Goal: Information Seeking & Learning: Compare options

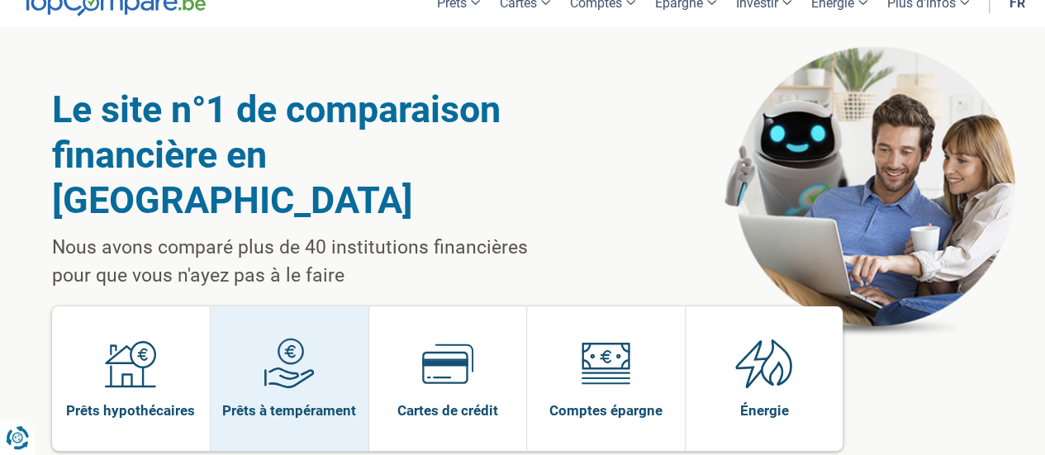
scroll to position [83, 0]
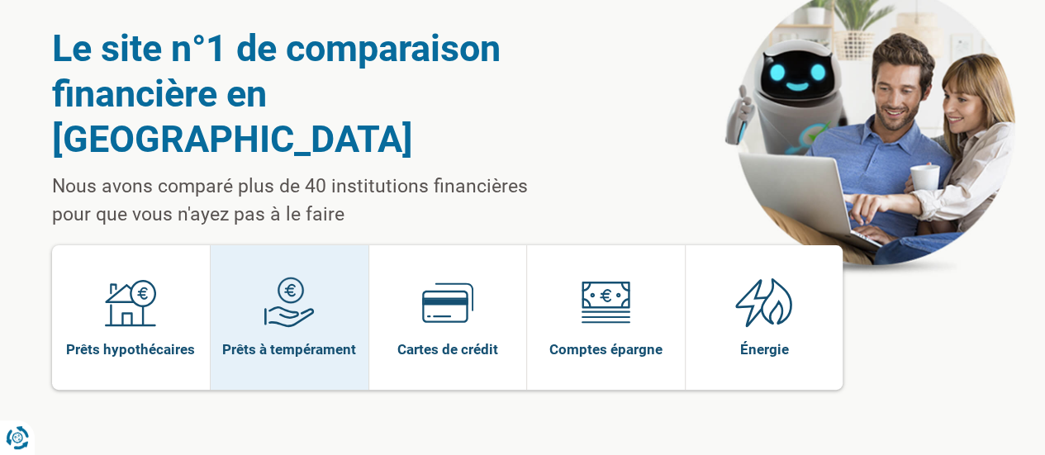
click at [308, 283] on span at bounding box center [289, 309] width 51 height 64
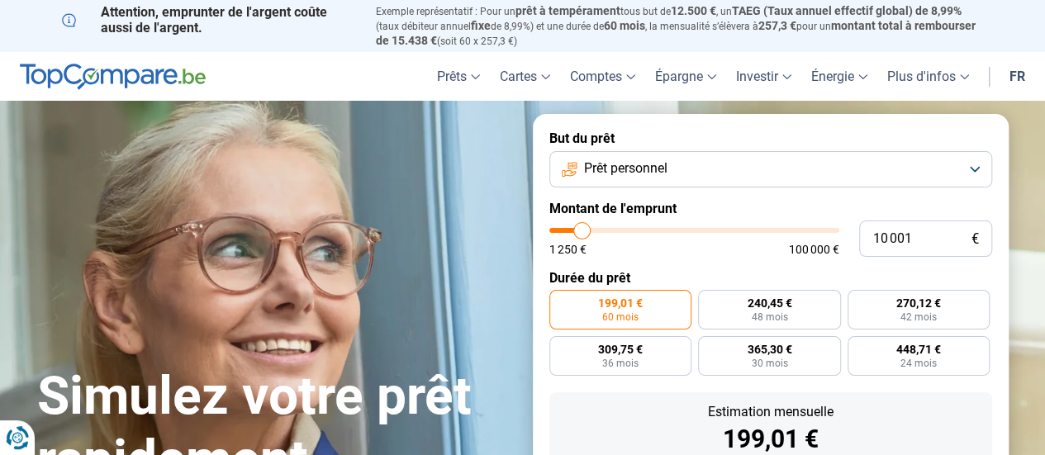
type input "10 500"
type input "10500"
type input "11 750"
type input "11750"
type input "13 250"
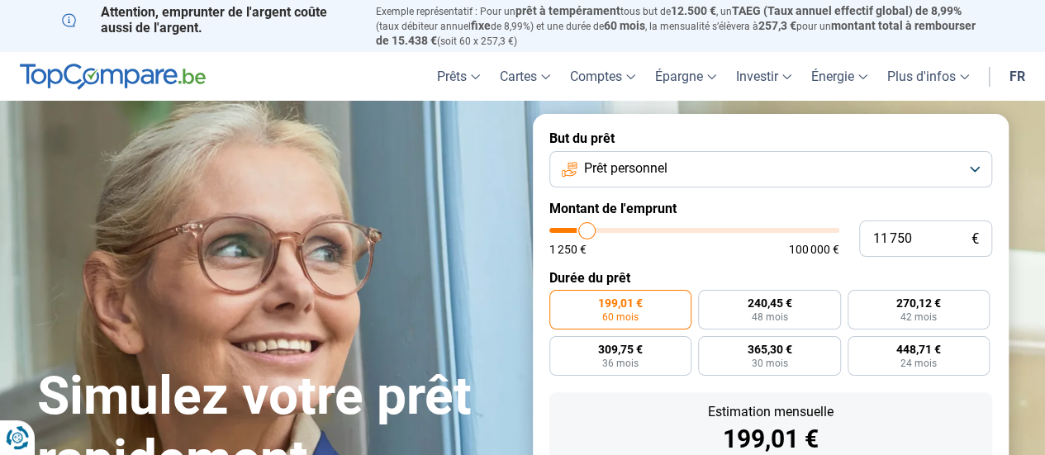
type input "13250"
type input "14 250"
type input "14250"
type input "15 250"
type input "15250"
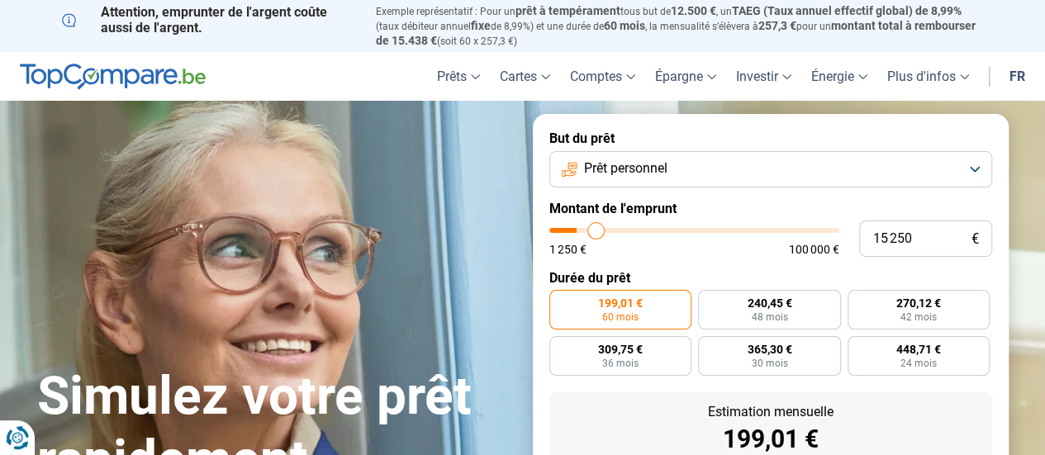
type input "17 000"
type input "17000"
type input "18 250"
type input "18250"
type input "19 500"
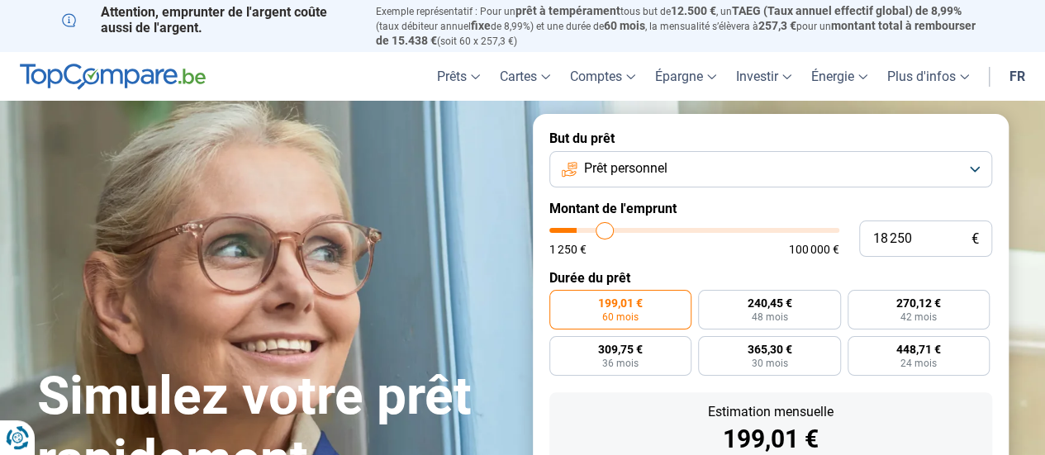
type input "19500"
type input "20 250"
type input "20250"
type input "21 500"
type input "21500"
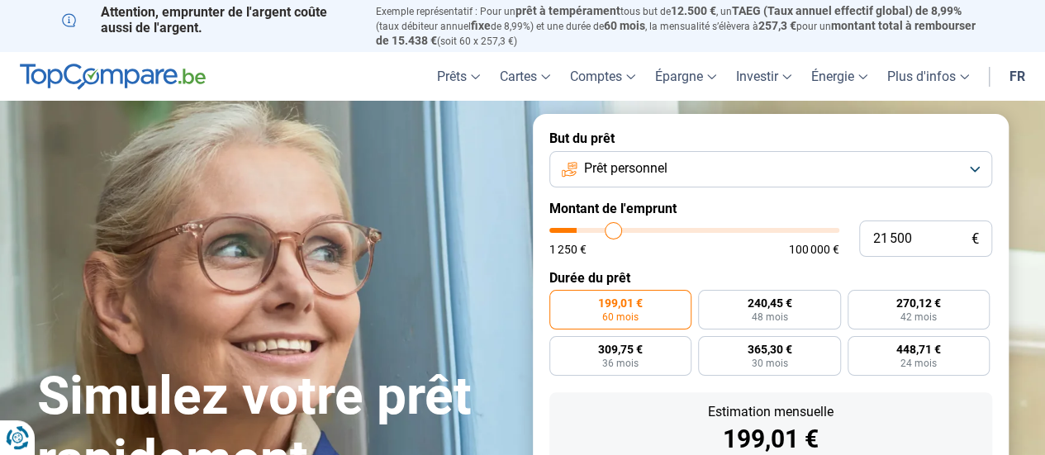
type input "21 750"
type input "21750"
type input "22 250"
type input "22250"
type input "22 500"
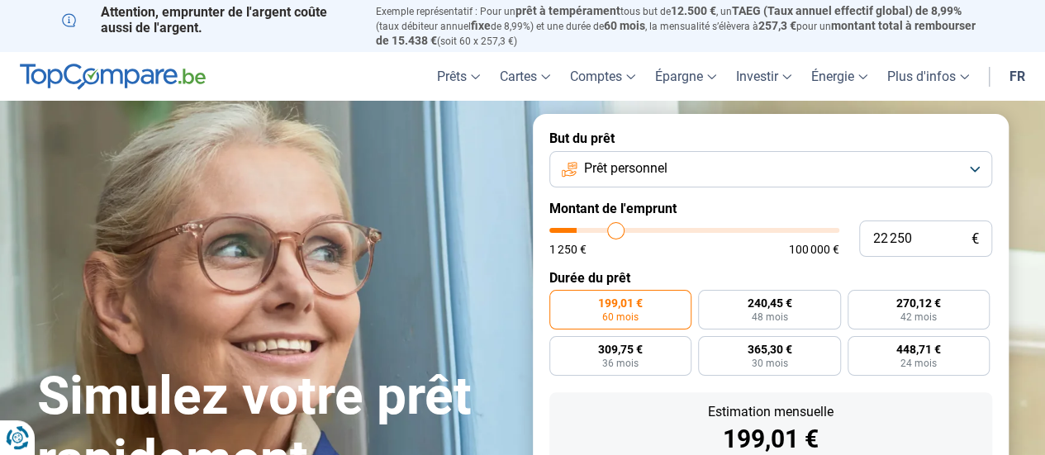
type input "22500"
type input "23 000"
type input "23000"
type input "23 250"
type input "23250"
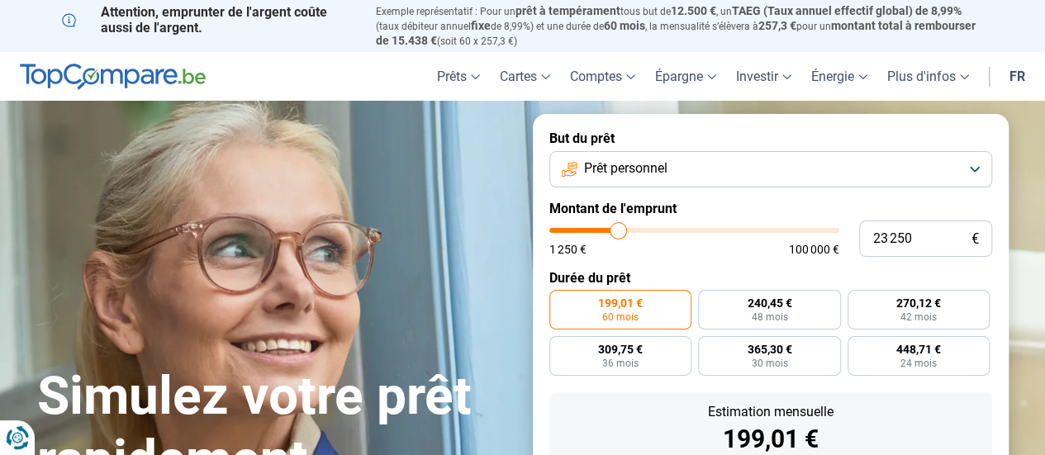
type input "23 500"
type input "23500"
type input "23 750"
type input "23750"
type input "24 250"
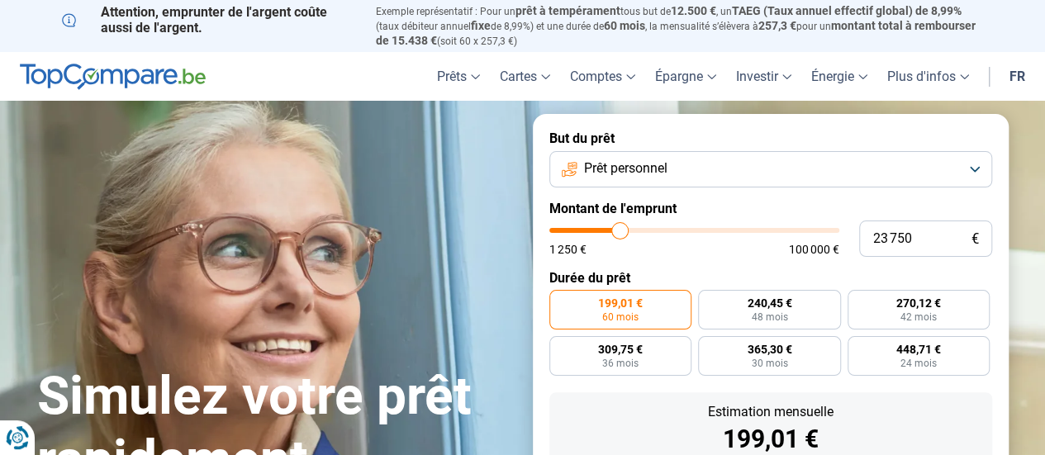
type input "24250"
type input "24 500"
type input "24500"
type input "24 750"
type input "24750"
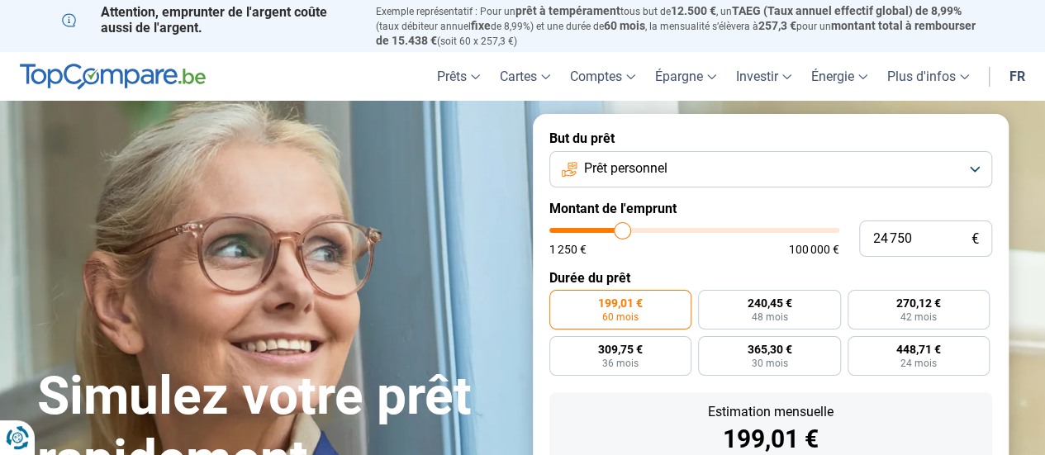
type input "25 500"
type input "25500"
type input "26 250"
type input "26250"
type input "27 500"
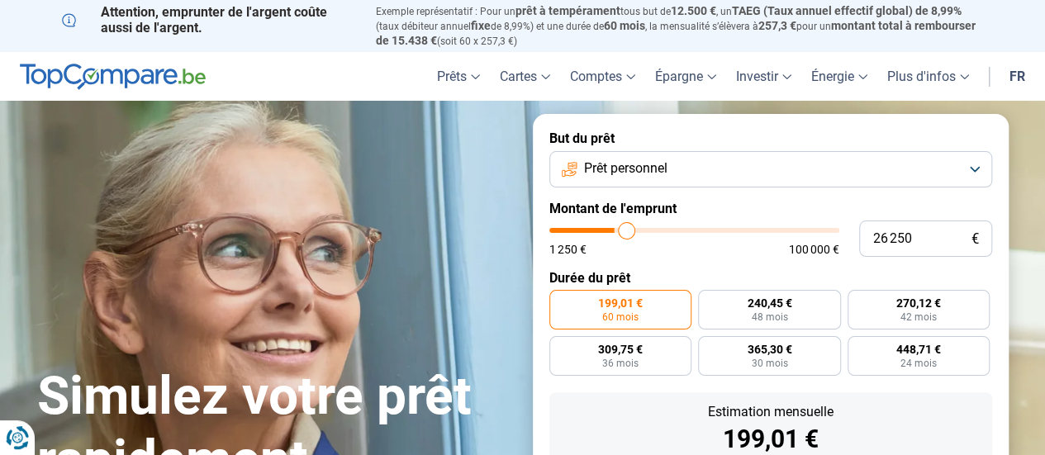
type input "27500"
type input "28 500"
type input "28500"
type input "29 500"
type input "29500"
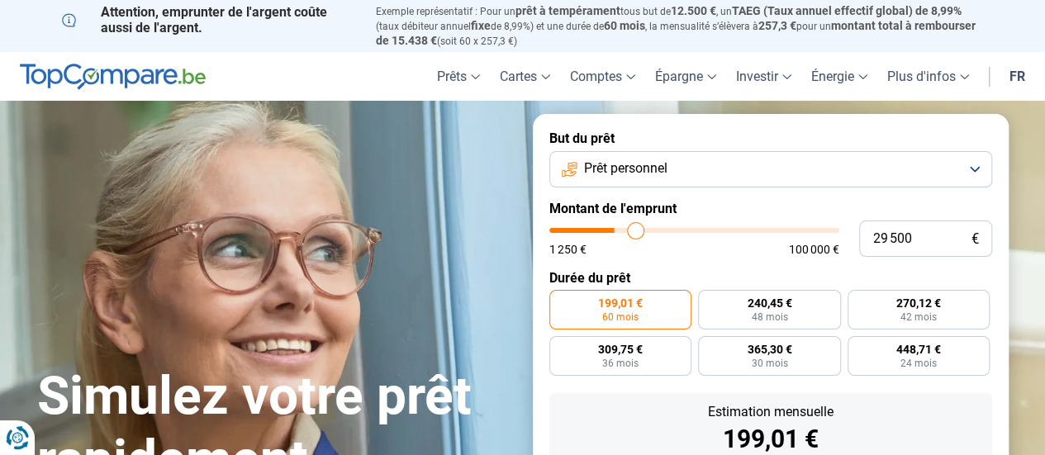
type input "30 500"
type input "30500"
type input "31 500"
type input "31500"
type input "32 000"
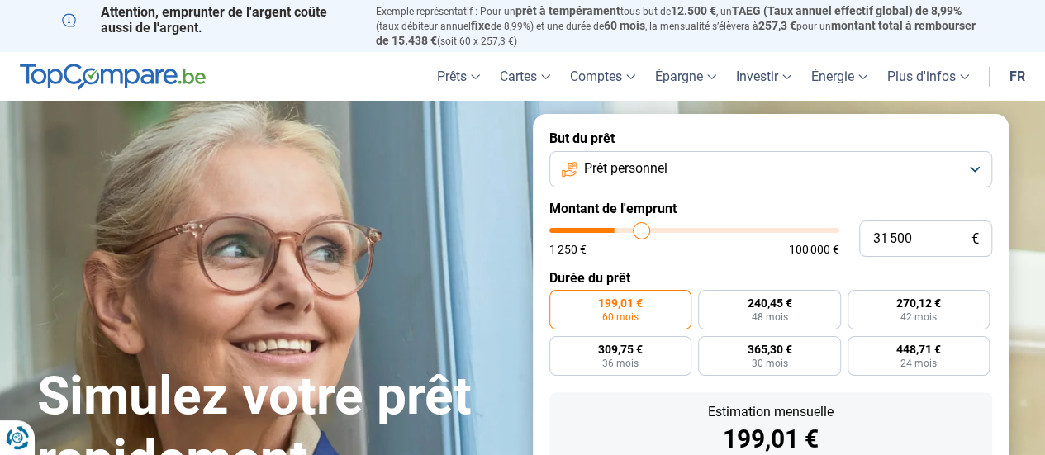
type input "32000"
type input "32 500"
type input "32500"
type input "33 250"
type input "33250"
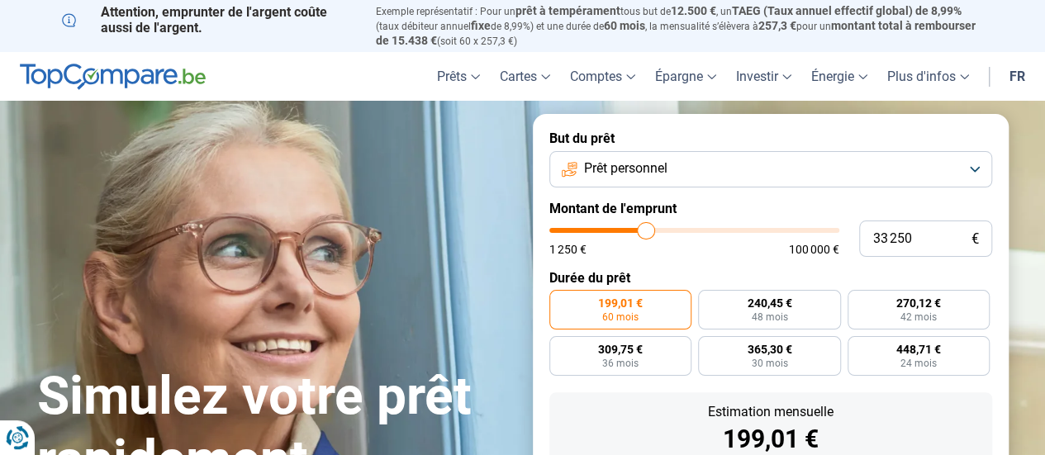
type input "34 500"
type input "34500"
type input "35 750"
type input "35750"
type input "37 500"
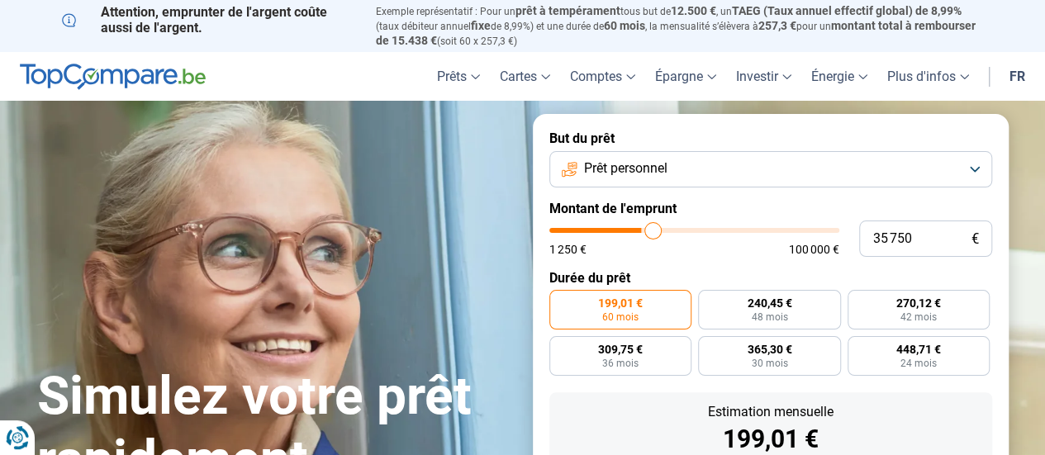
type input "37500"
type input "39 000"
type input "39000"
type input "40 500"
type input "40500"
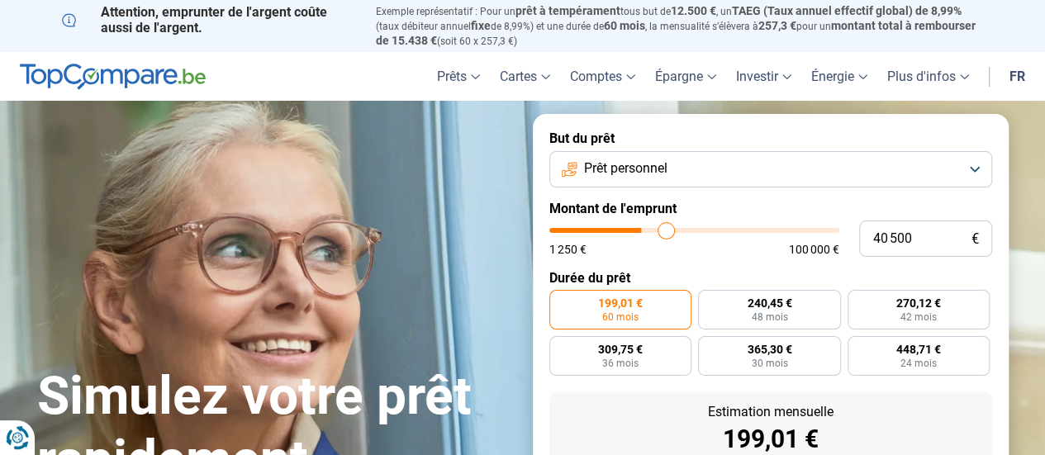
type input "40 750"
type input "40750"
type input "41 000"
type input "41000"
type input "41 250"
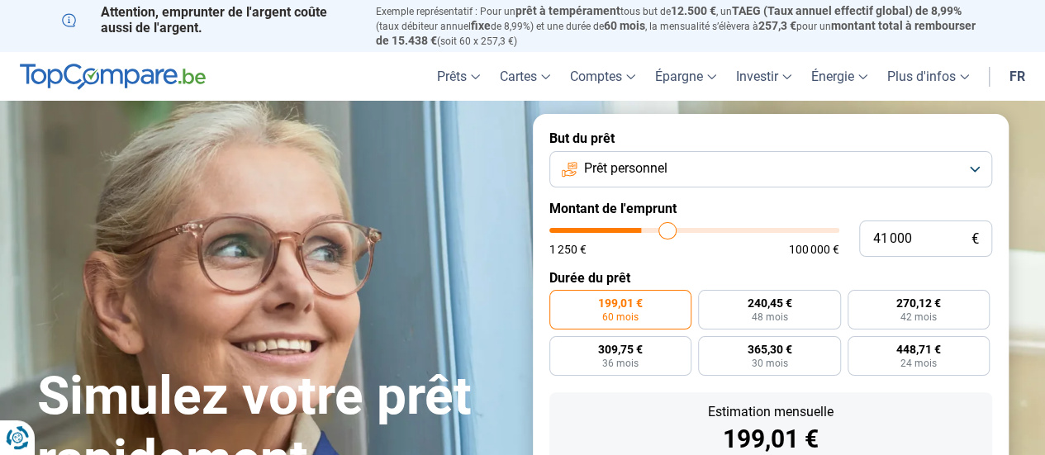
type input "41250"
type input "41 500"
type input "41500"
type input "42 000"
type input "42000"
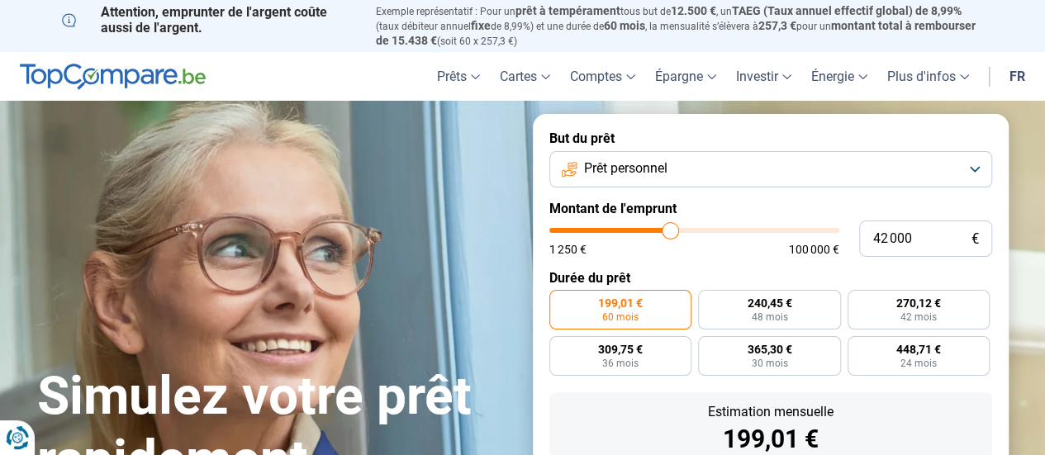
type input "43 750"
type input "43750"
type input "44 000"
type input "44000"
type input "44 250"
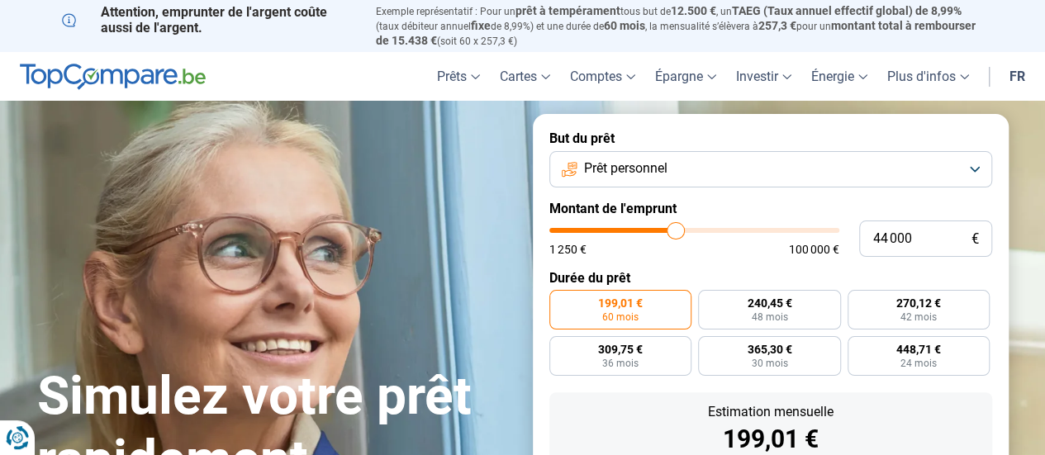
type input "44250"
type input "44 500"
type input "44500"
type input "45 000"
type input "45000"
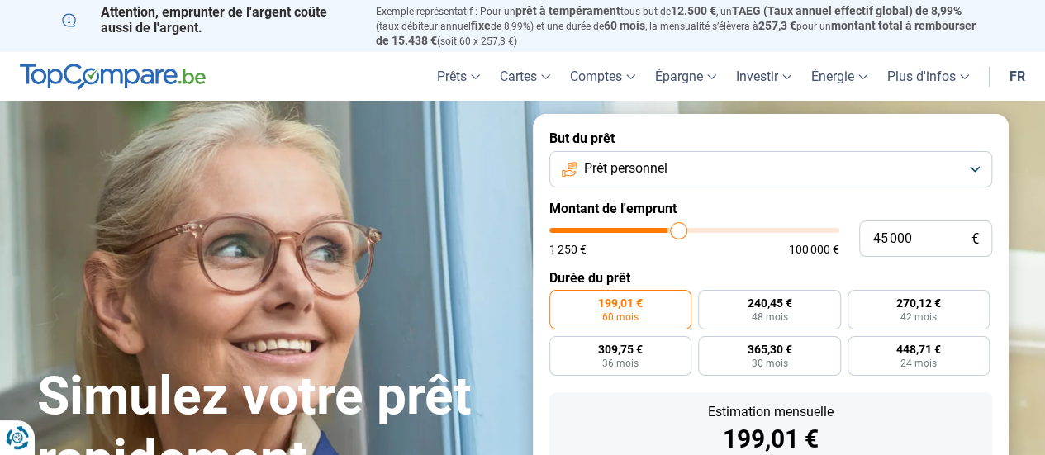
type input "46 000"
type input "46000"
type input "47 000"
type input "47000"
type input "47 750"
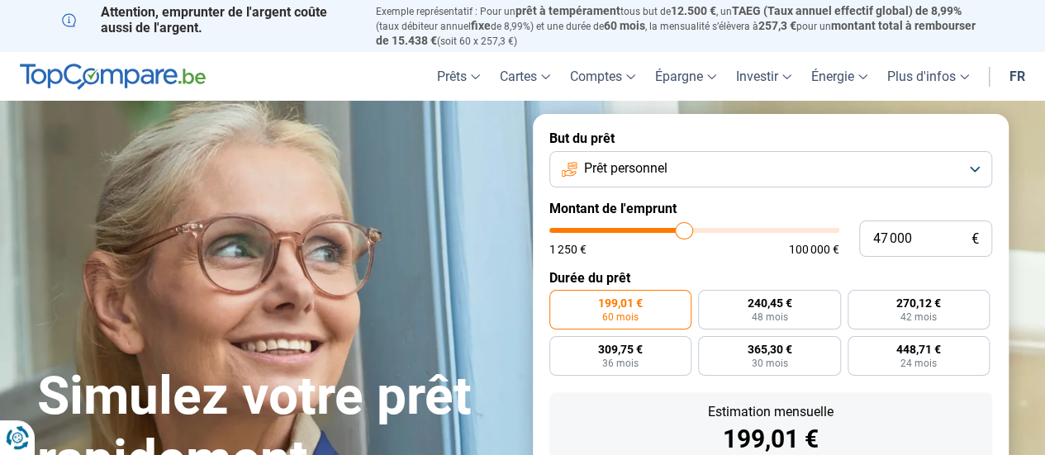
type input "47750"
type input "48 750"
type input "48750"
type input "49 500"
type input "49500"
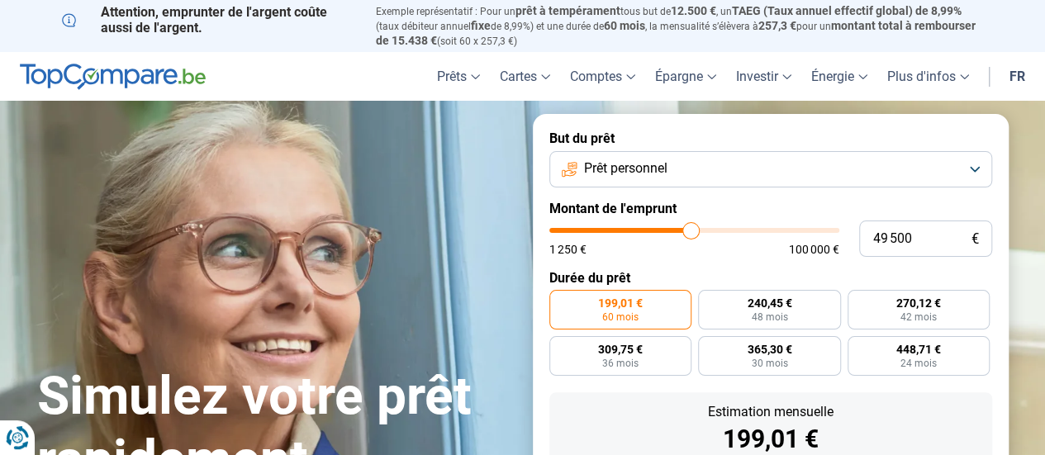
type input "49 750"
type input "49750"
type input "50 000"
drag, startPoint x: 582, startPoint y: 231, endPoint x: 692, endPoint y: 229, distance: 110.7
type input "50000"
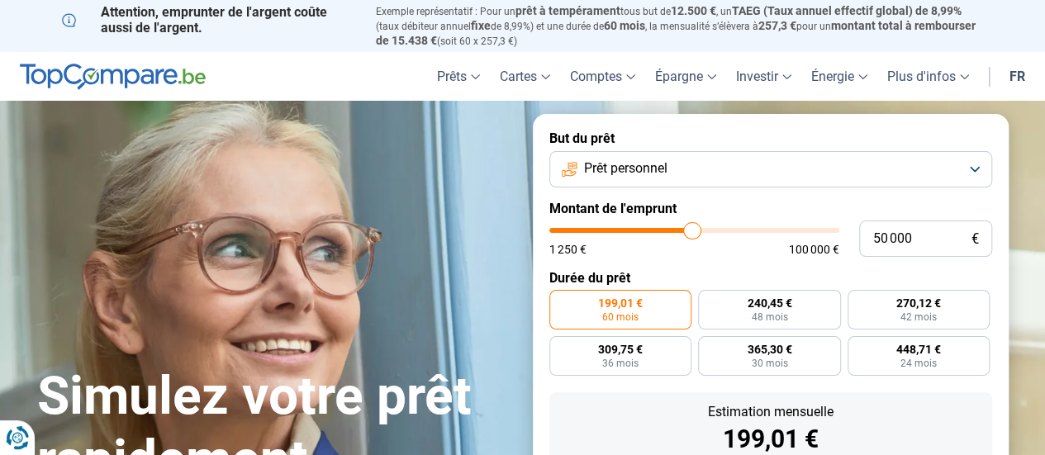
click at [692, 229] on input "range" at bounding box center [694, 230] width 290 height 5
radio input "false"
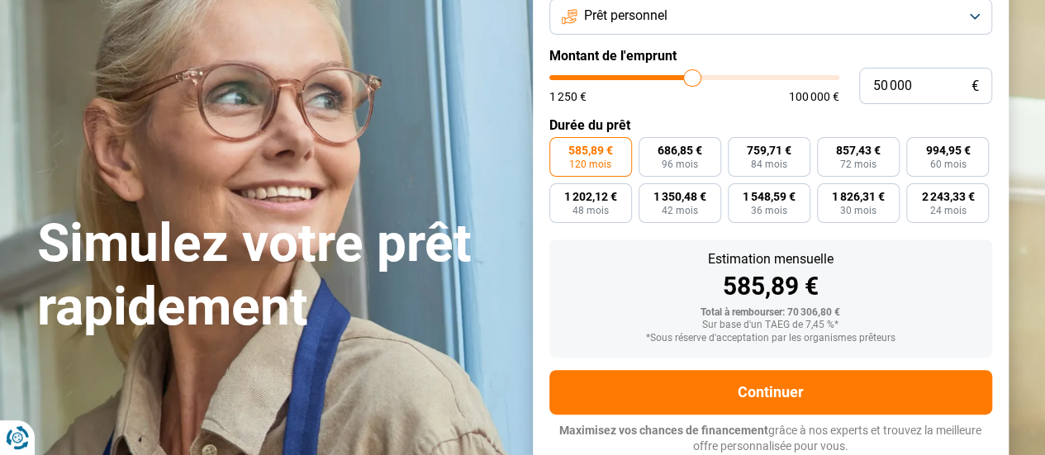
scroll to position [154, 0]
